Goal: Check status: Check status

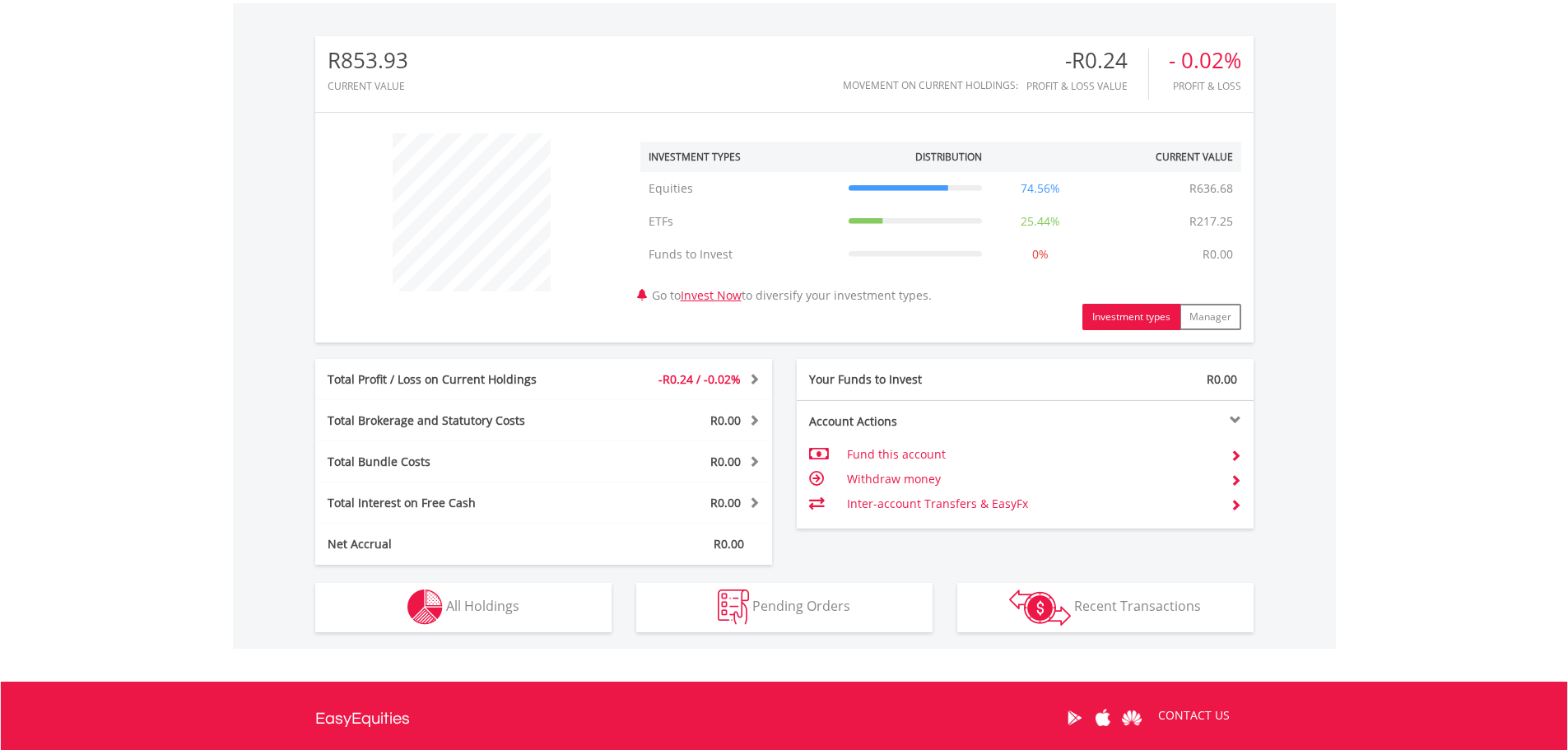
scroll to position [666, 0]
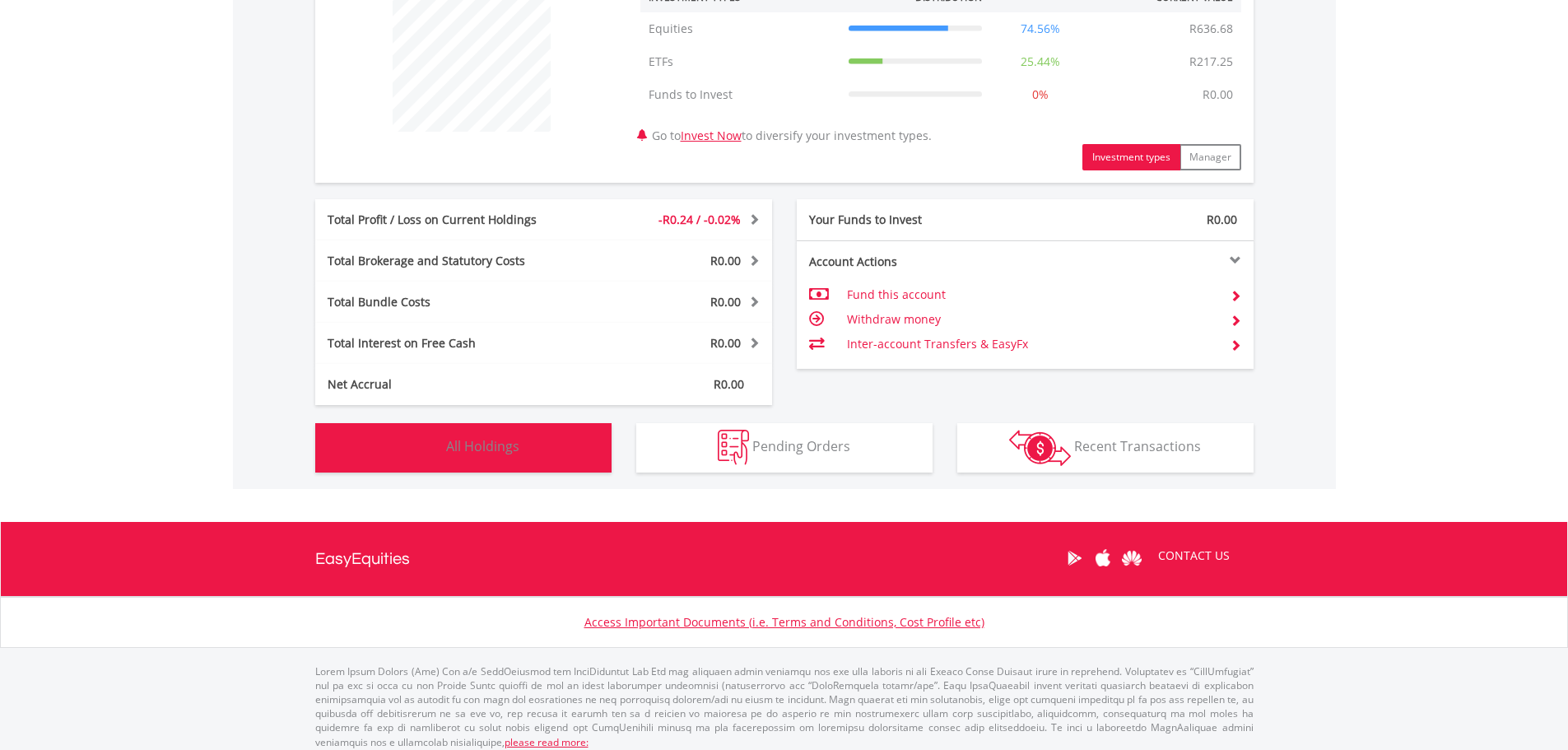
click at [524, 466] on button "Holdings All Holdings" at bounding box center [464, 448] width 296 height 49
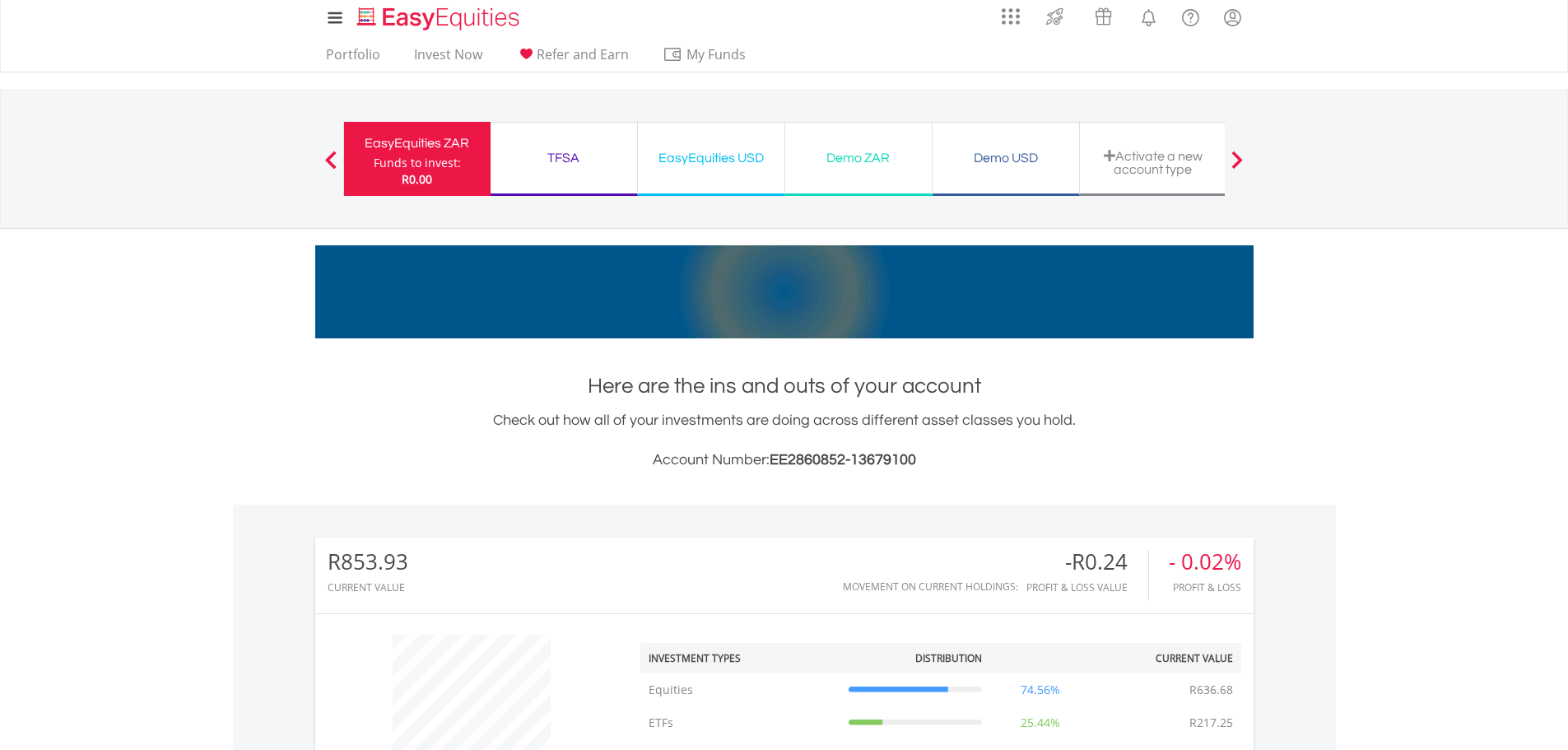
scroll to position [0, 0]
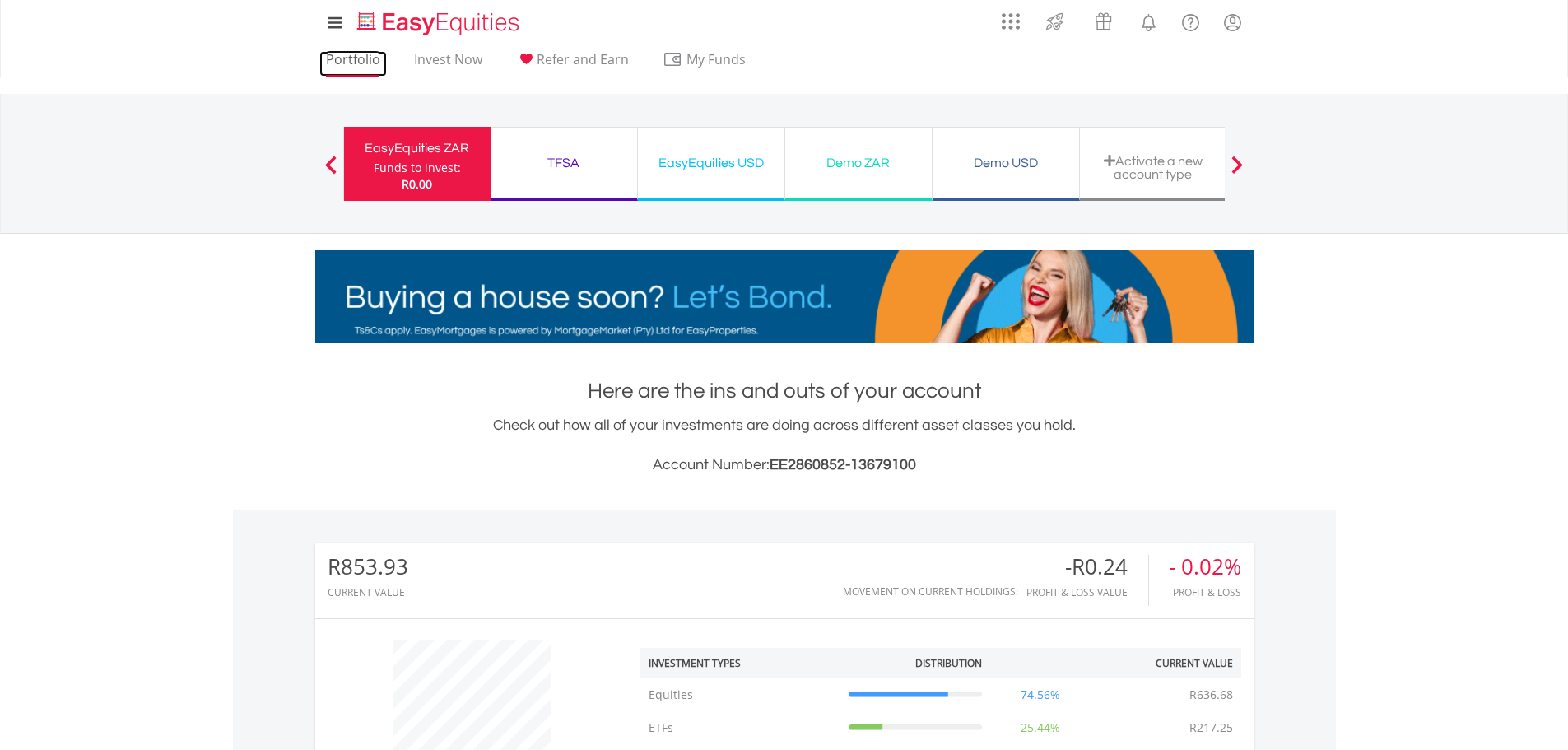
click at [351, 60] on link "Portfolio" at bounding box center [352, 63] width 67 height 25
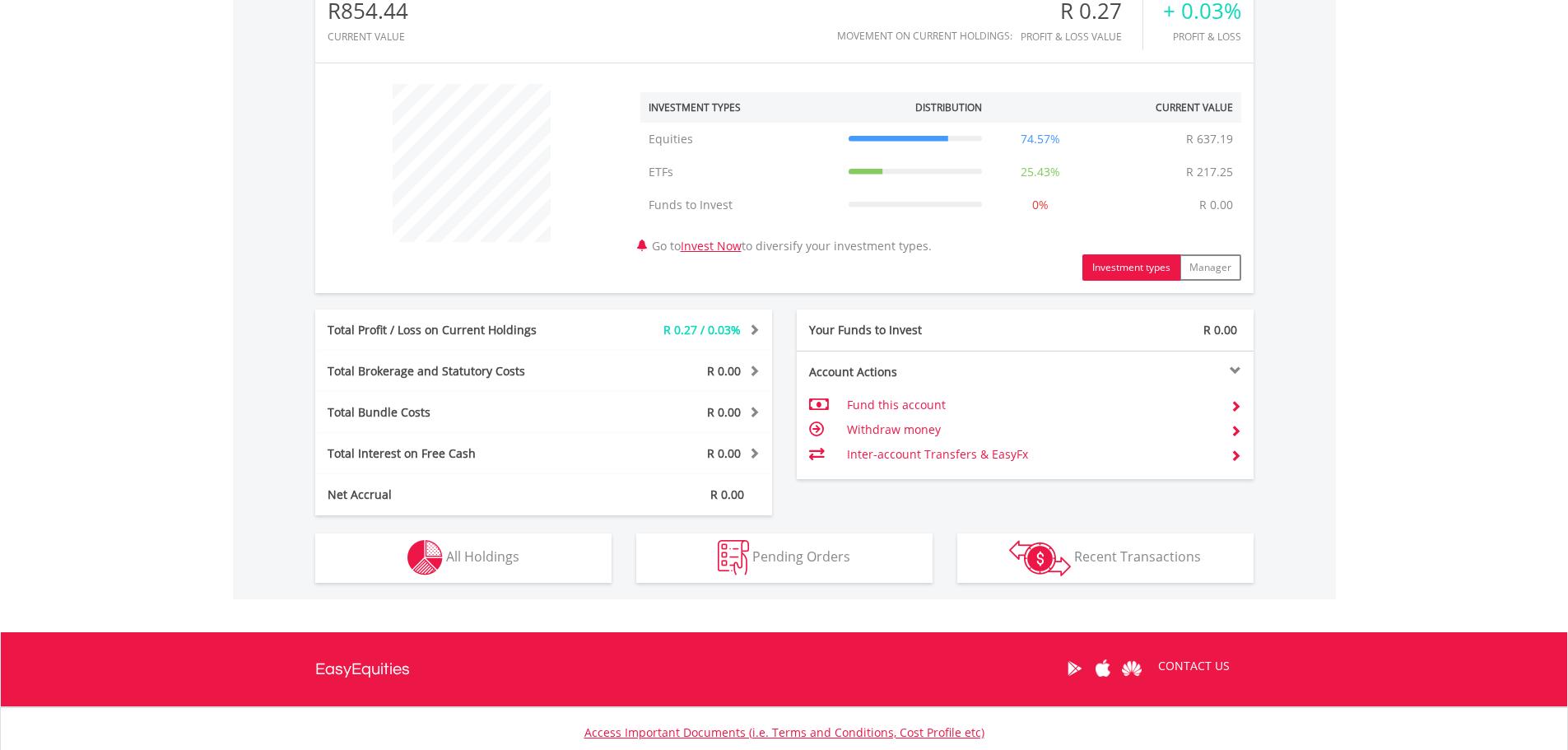
scroll to position [576, 0]
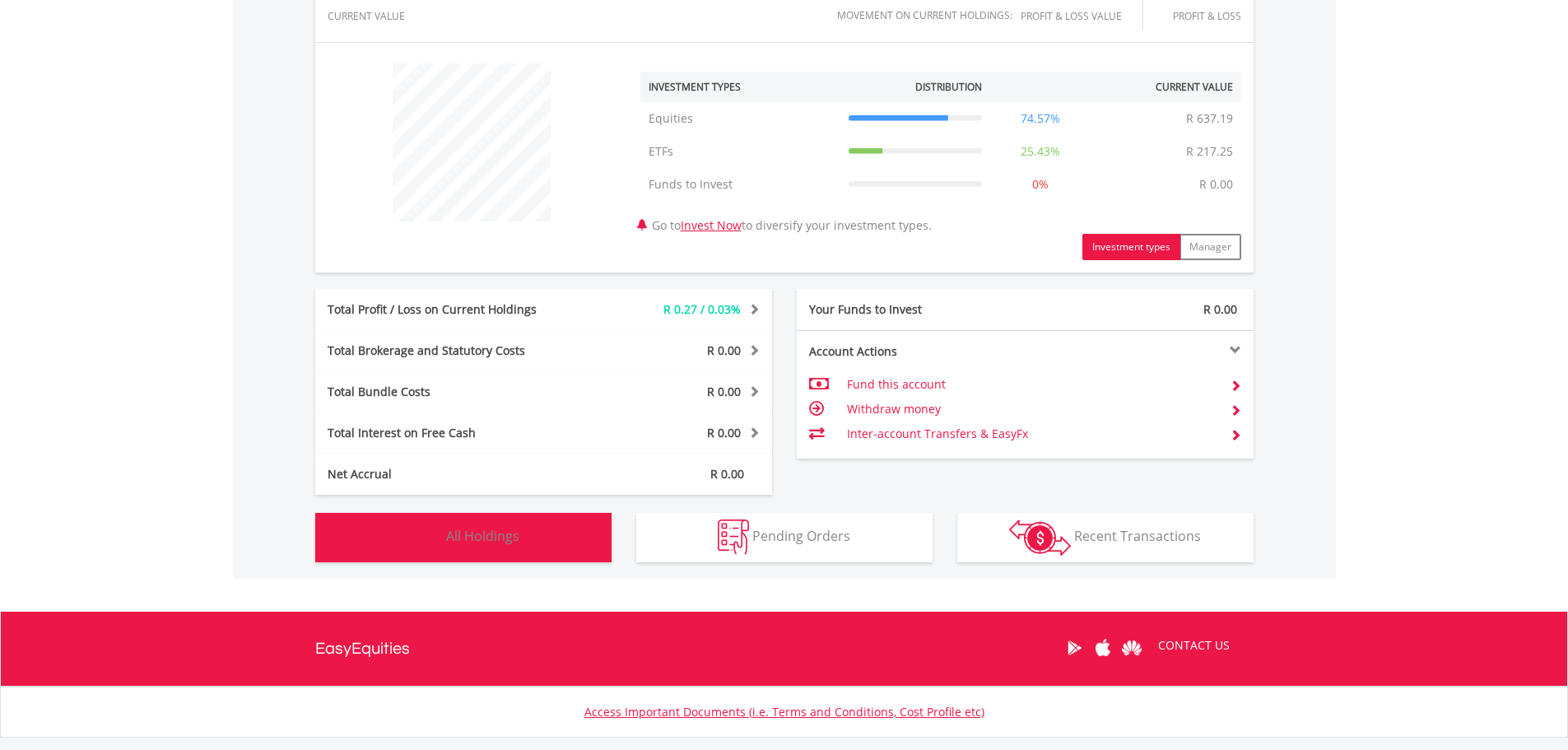
click at [455, 539] on span "All Holdings" at bounding box center [483, 535] width 74 height 18
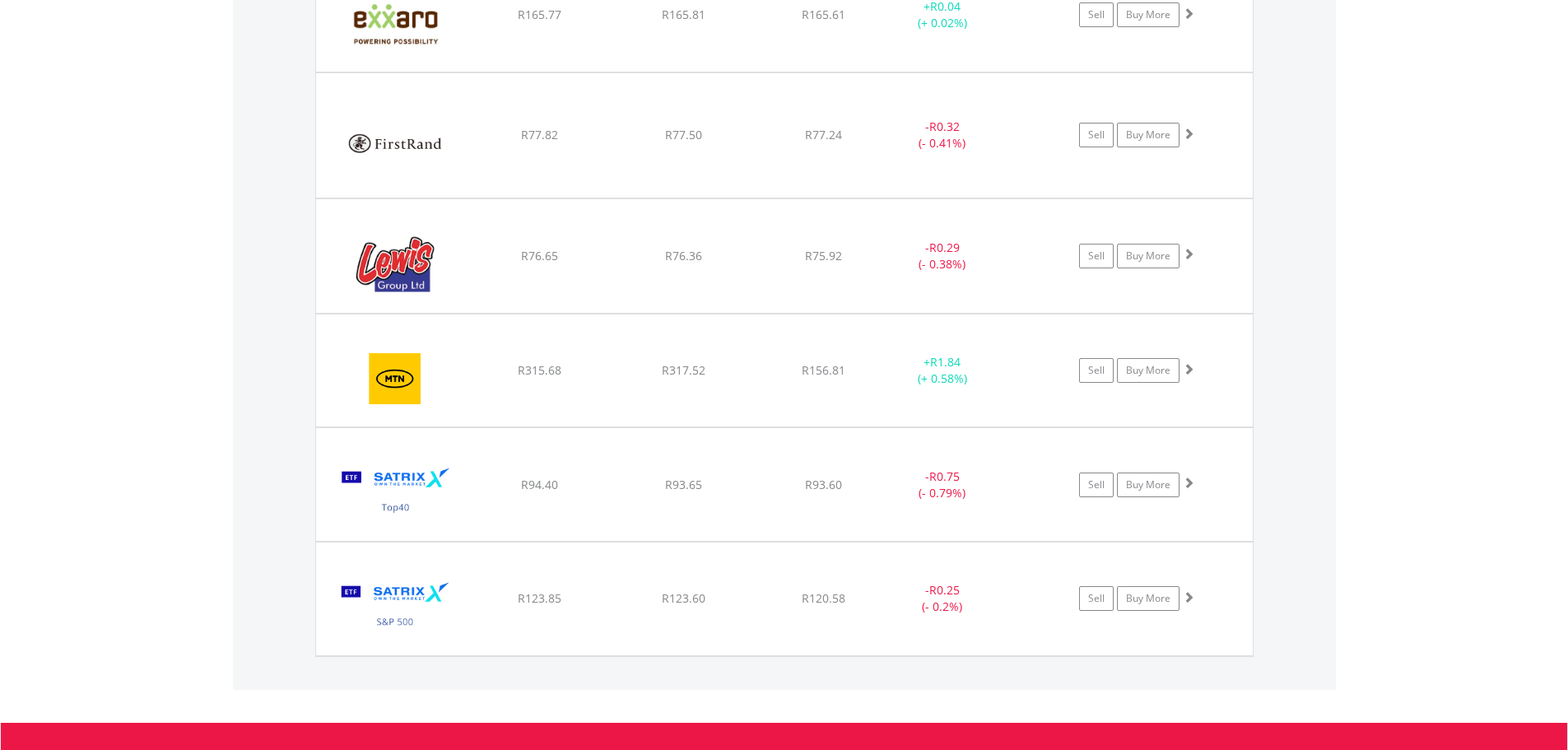
scroll to position [1270, 0]
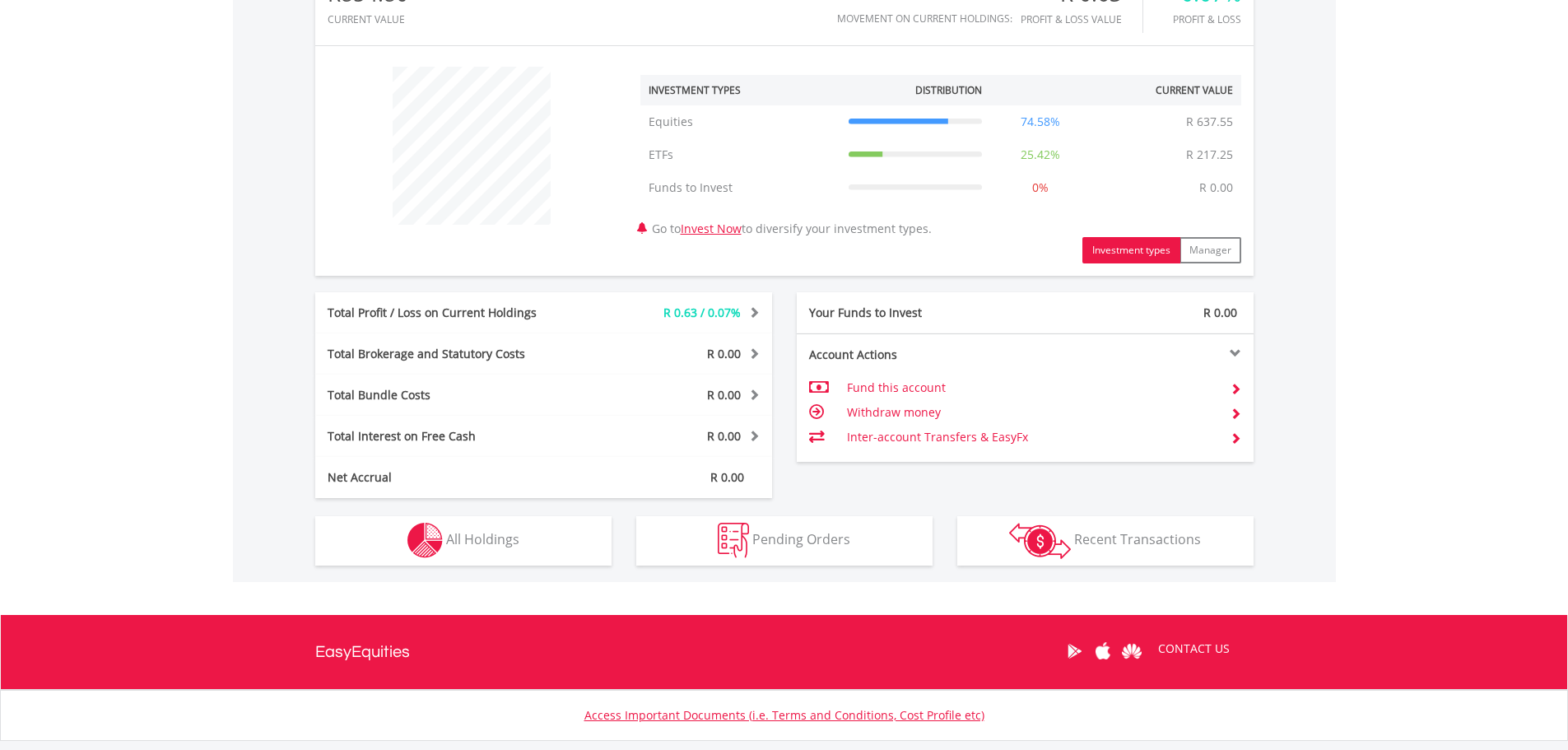
scroll to position [576, 0]
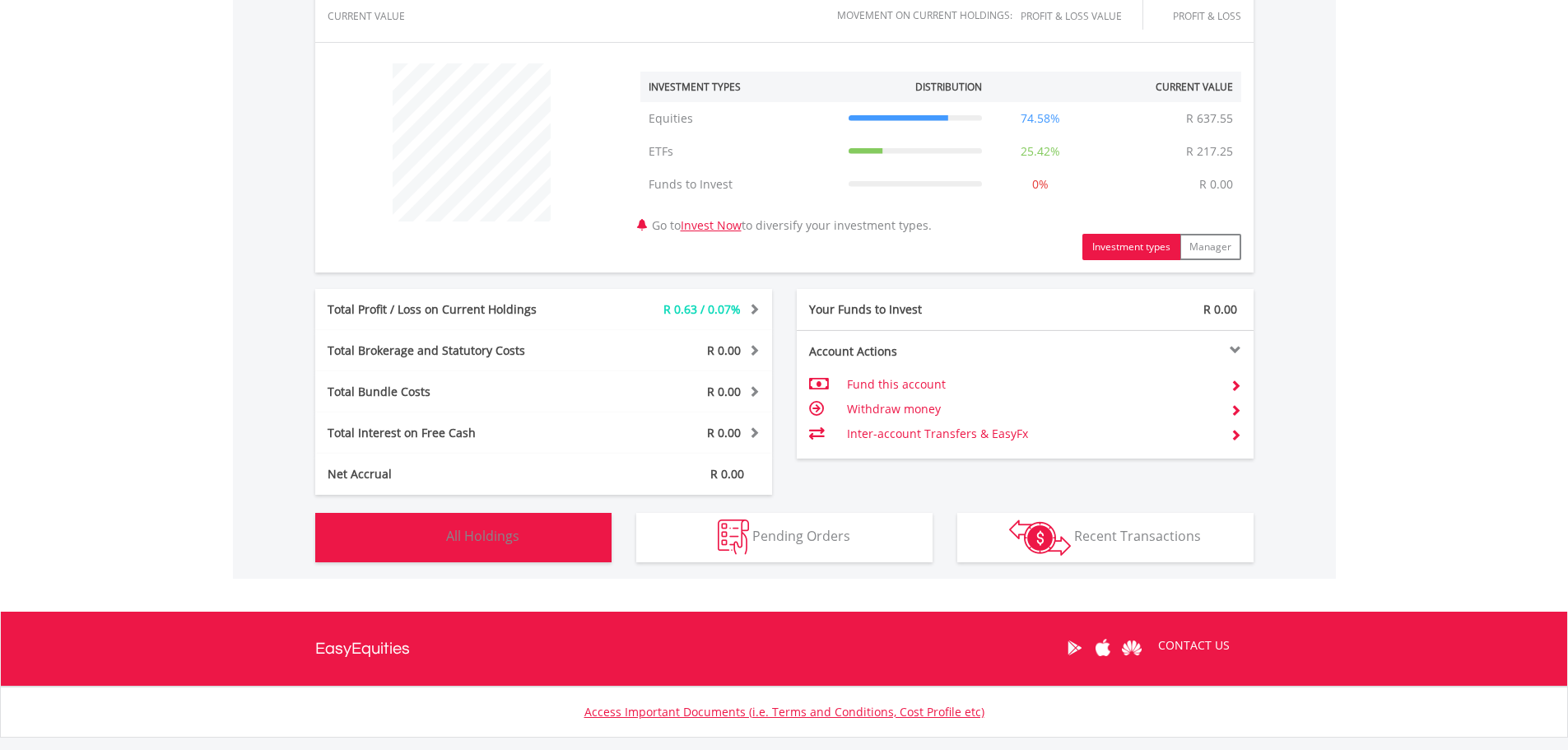
click at [505, 513] on button "Holdings All Holdings" at bounding box center [464, 537] width 296 height 49
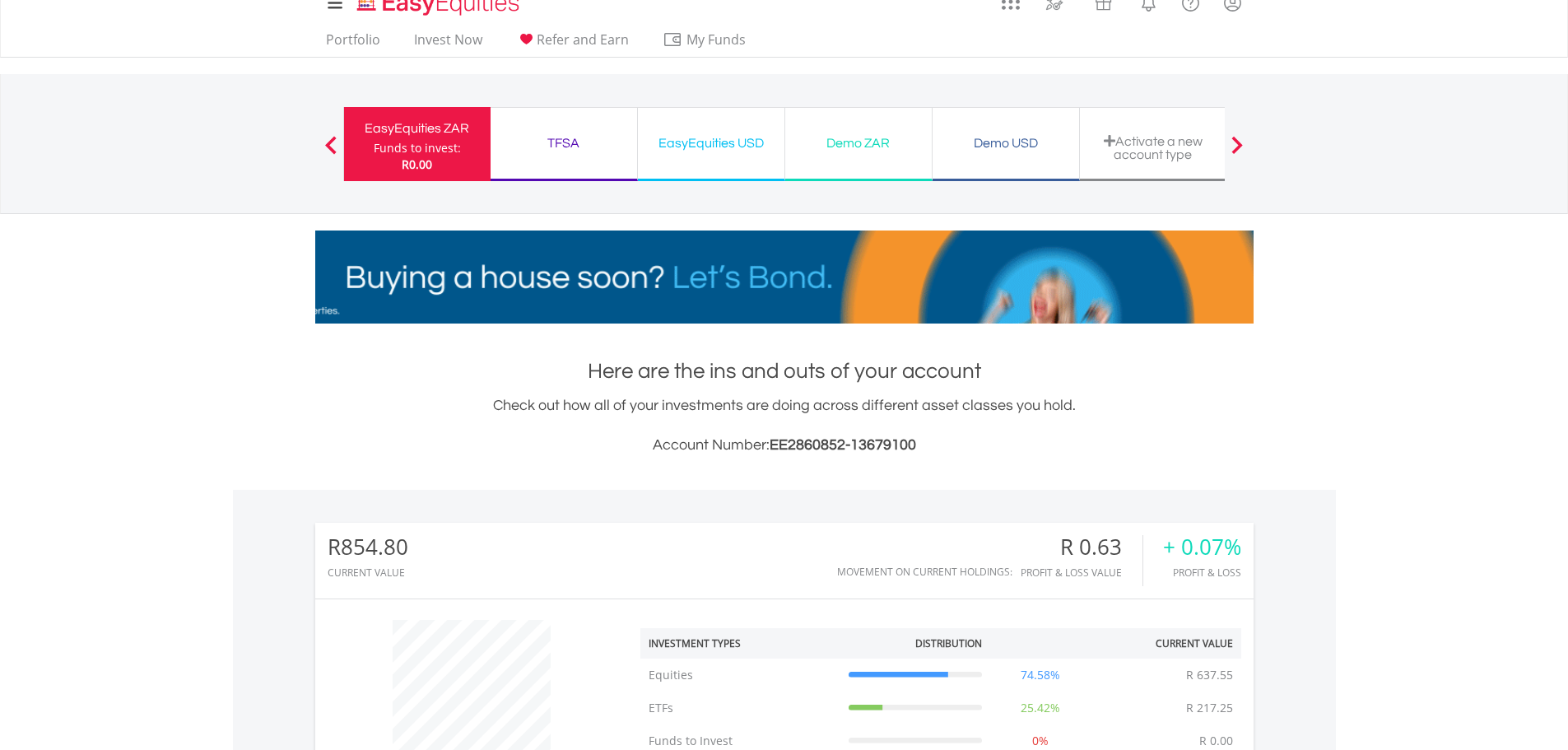
scroll to position [0, 0]
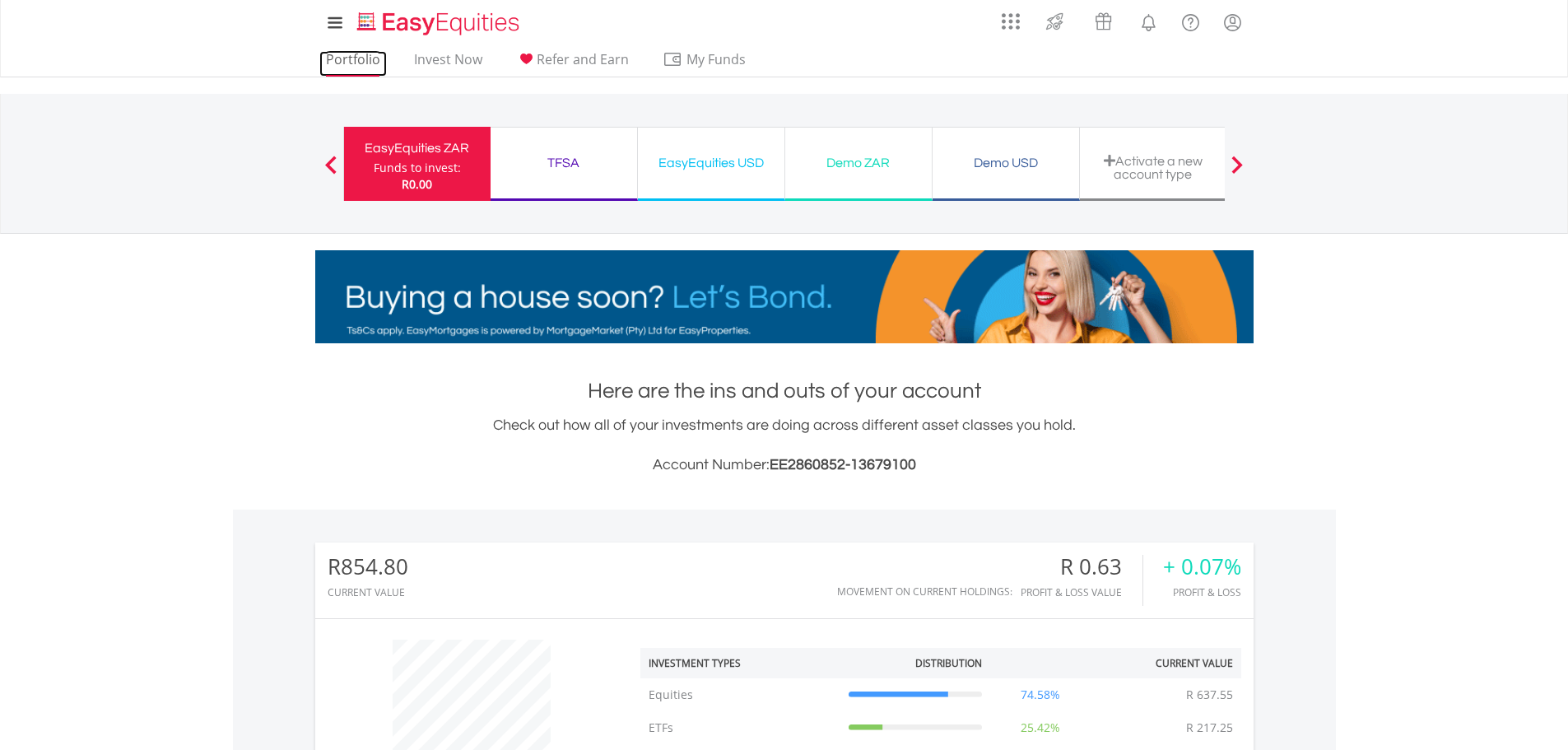
click at [357, 56] on link "Portfolio" at bounding box center [352, 63] width 67 height 25
